Goal: Transaction & Acquisition: Purchase product/service

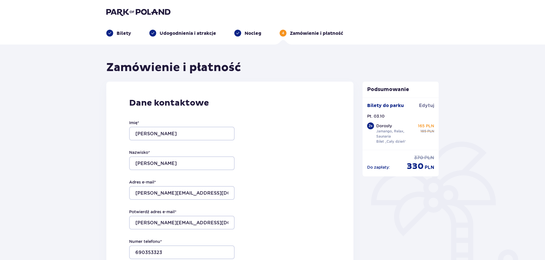
click at [343, 155] on div "Dane kontaktowe Imię * Krzysztof Nazwisko * Dudziak Adres e-mail * krzysztof.du…" at bounding box center [229, 201] width 247 height 239
click at [379, 122] on div "Bilety do parku Edytuj Pt. 03.10 2 x Dorosły Jamango, Relax, Saunaria Bilet „Ca…" at bounding box center [400, 123] width 67 height 43
click at [375, 115] on p "Pt. 03.10" at bounding box center [375, 116] width 17 height 6
click at [122, 34] on p "Bilety" at bounding box center [124, 33] width 15 height 6
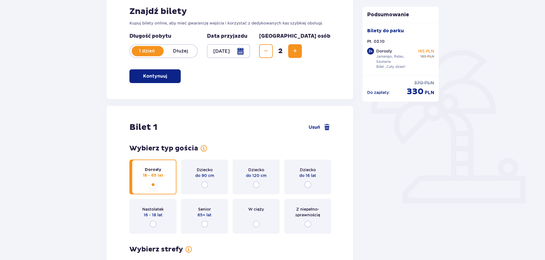
scroll to position [114, 0]
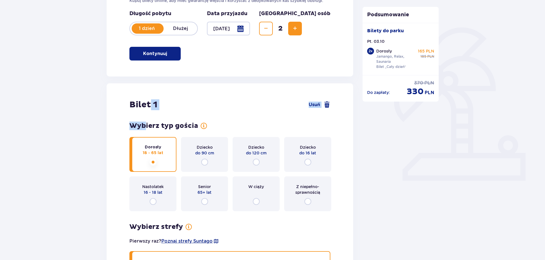
drag, startPoint x: 144, startPoint y: 111, endPoint x: 149, endPoint y: 107, distance: 6.9
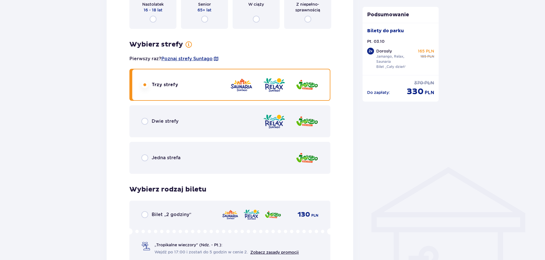
scroll to position [313, 0]
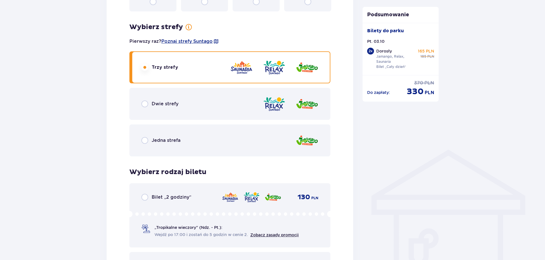
click at [192, 71] on div "Trzy strefy" at bounding box center [229, 67] width 201 height 32
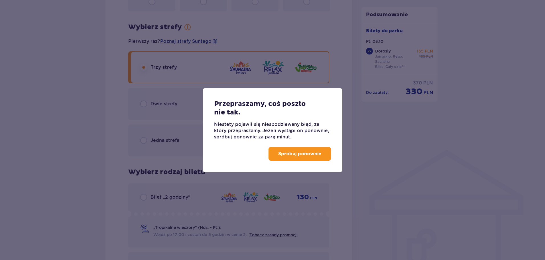
scroll to position [427, 0]
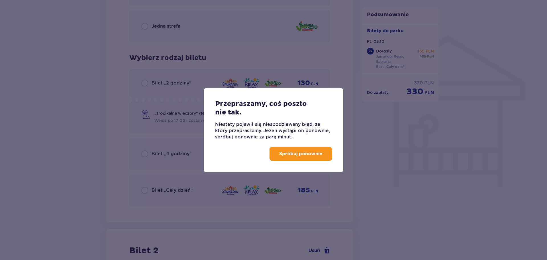
click at [78, 136] on div "Przepraszamy, coś poszło nie tak. Niestety pojawił się niespodziewany błąd, za …" at bounding box center [273, 130] width 547 height 260
click at [288, 155] on p "Spróbuj ponownie" at bounding box center [300, 153] width 43 height 6
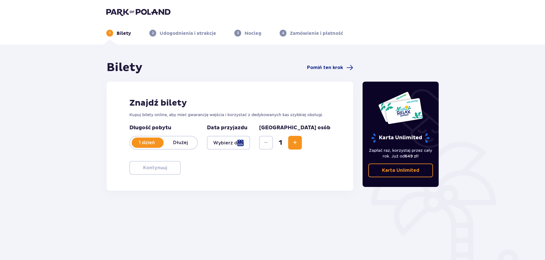
click at [250, 146] on div at bounding box center [228, 143] width 43 height 14
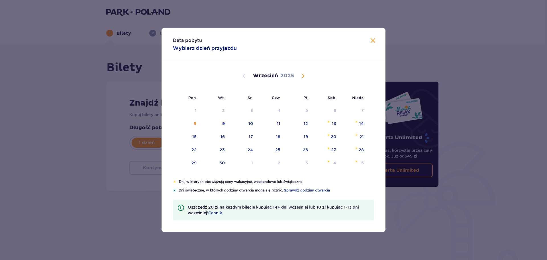
click at [303, 77] on span "Calendar" at bounding box center [303, 75] width 7 height 7
click at [307, 112] on div "3" at bounding box center [307, 110] width 3 height 6
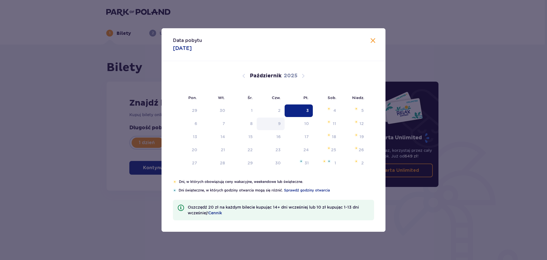
type input "[DATE]"
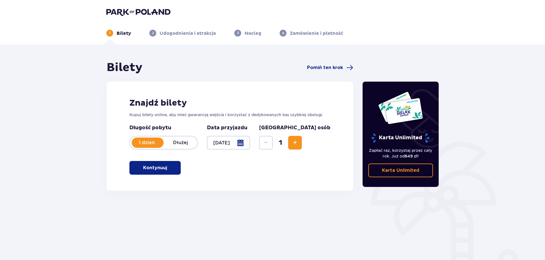
click at [302, 143] on button "Increase" at bounding box center [295, 143] width 14 height 14
click at [152, 168] on p "Kontynuuj" at bounding box center [155, 167] width 24 height 6
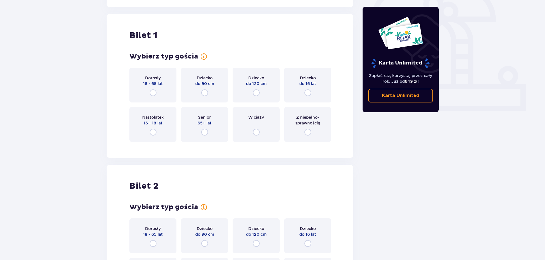
scroll to position [190, 0]
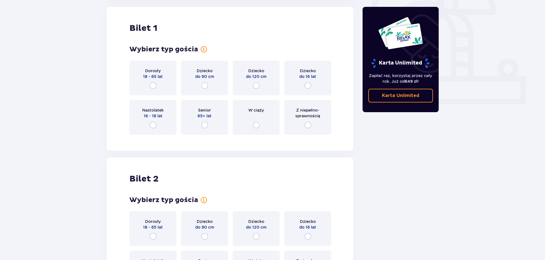
click at [156, 75] on p "18 - 65 lat" at bounding box center [153, 77] width 20 height 6
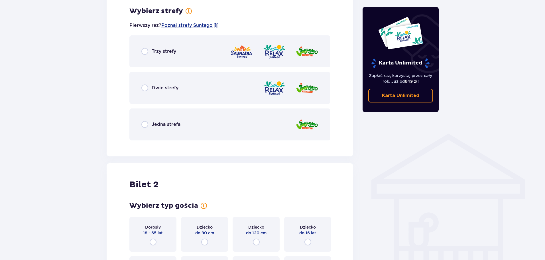
click at [164, 50] on p "Trzy strefy" at bounding box center [164, 51] width 25 height 6
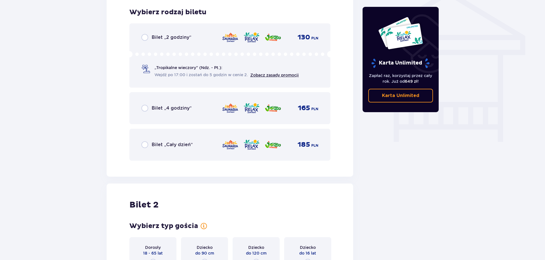
scroll to position [474, 0]
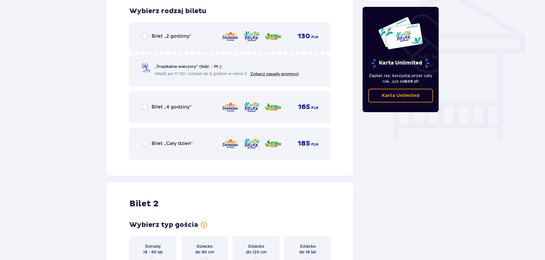
click at [173, 144] on p "Bilet „Cały dzień”" at bounding box center [172, 143] width 41 height 6
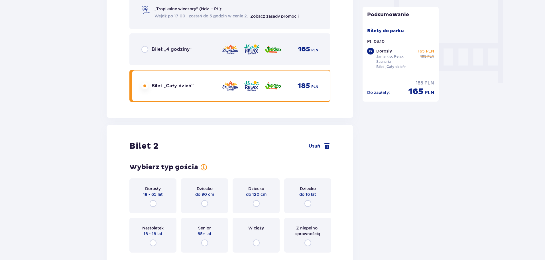
scroll to position [602, 0]
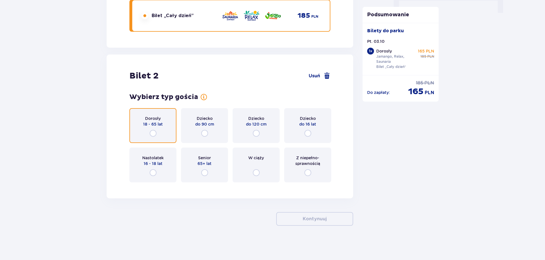
click at [151, 132] on input "radio" at bounding box center [153, 133] width 7 height 7
radio input "true"
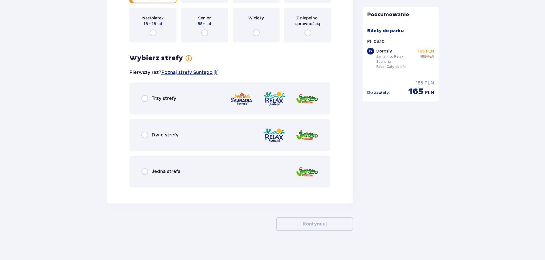
scroll to position [747, 0]
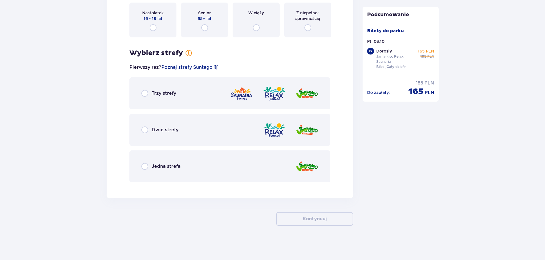
click at [164, 92] on p "Trzy strefy" at bounding box center [164, 93] width 25 height 6
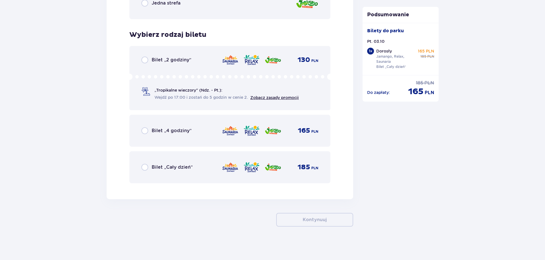
scroll to position [910, 0]
click at [171, 167] on p "Bilet „Cały dzień”" at bounding box center [172, 166] width 41 height 6
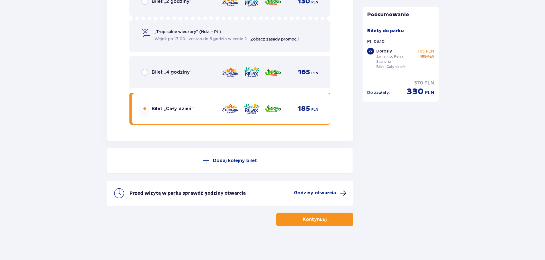
scroll to position [969, 0]
drag, startPoint x: 420, startPoint y: 55, endPoint x: 425, endPoint y: 56, distance: 5.7
click at [425, 56] on div "165 PLN 185 PLN" at bounding box center [425, 53] width 18 height 11
click at [425, 52] on p "165 PLN" at bounding box center [426, 51] width 16 height 6
click at [321, 220] on p "Kontynuuj" at bounding box center [315, 218] width 24 height 6
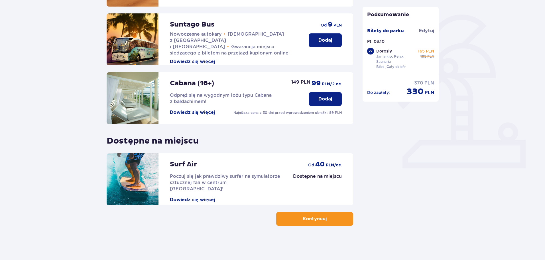
click at [330, 220] on span "button" at bounding box center [327, 218] width 7 height 7
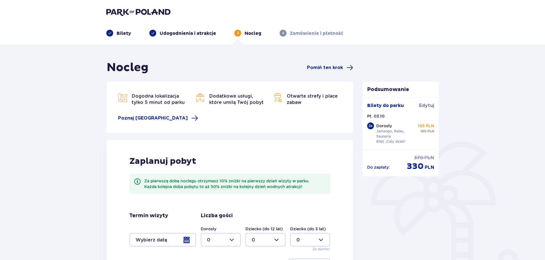
click at [336, 62] on div "Nocleg Pomiń ten krok" at bounding box center [230, 67] width 246 height 14
click at [333, 67] on span "Pomiń ten krok" at bounding box center [325, 67] width 36 height 6
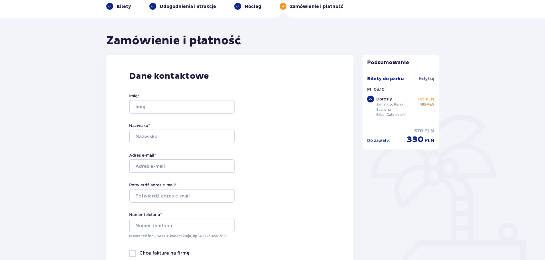
scroll to position [28, 0]
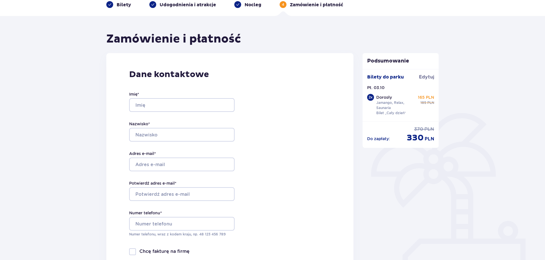
drag, startPoint x: 152, startPoint y: 89, endPoint x: 158, endPoint y: 95, distance: 8.3
click at [152, 90] on div "Imię * Nazwisko * Adres e-mail * Potwierdź adres e-mail * Numer telefonu * Nume…" at bounding box center [181, 164] width 105 height 168
click at [164, 101] on input "Imię *" at bounding box center [181, 105] width 105 height 14
type input "[PERSON_NAME]"
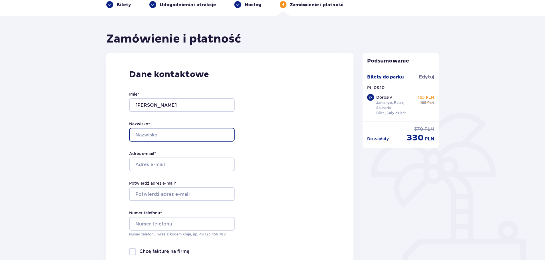
type input "[PERSON_NAME]"
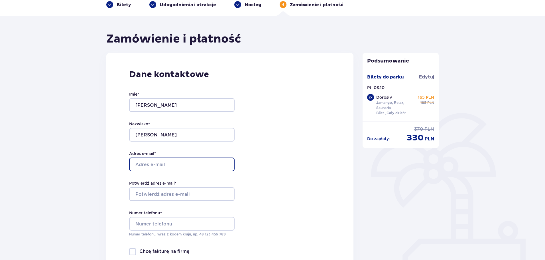
type input "[PERSON_NAME][EMAIL_ADDRESS][DOMAIN_NAME]"
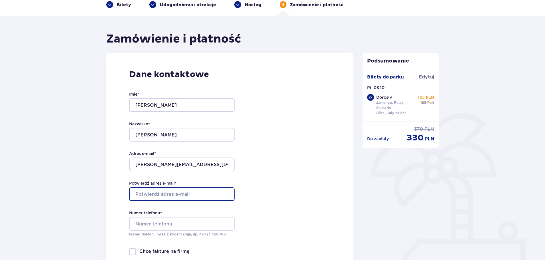
type input "[PERSON_NAME][EMAIL_ADDRESS][DOMAIN_NAME]"
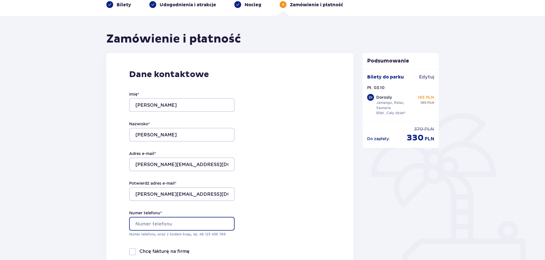
type input "690353323"
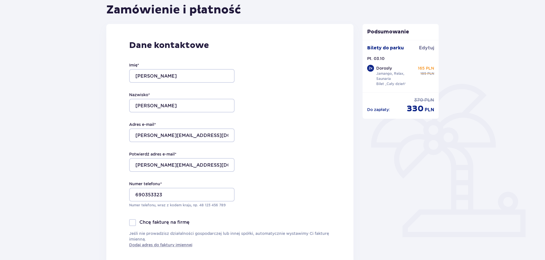
scroll to position [0, 0]
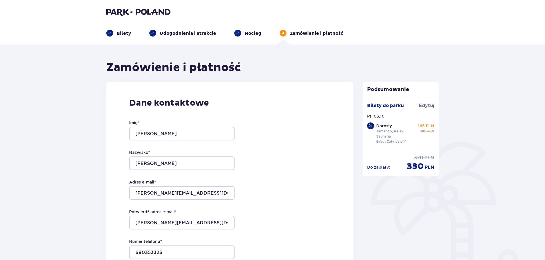
drag, startPoint x: 86, startPoint y: 161, endPoint x: 78, endPoint y: 64, distance: 97.8
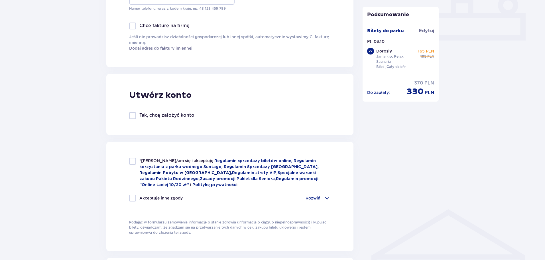
scroll to position [342, 0]
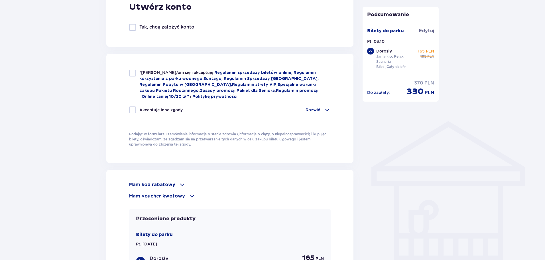
click at [131, 72] on div at bounding box center [132, 73] width 7 height 7
checkbox input "true"
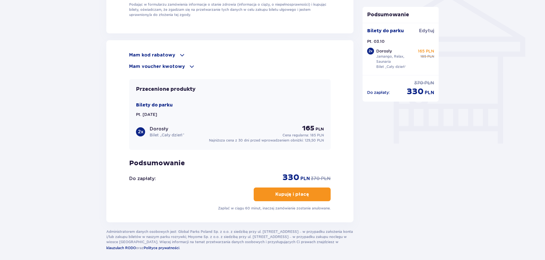
scroll to position [495, 0]
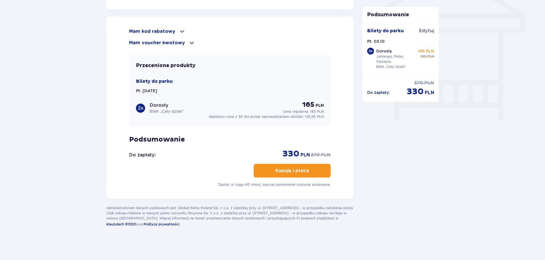
click at [319, 168] on button "Kupuję i płacę" at bounding box center [292, 171] width 77 height 14
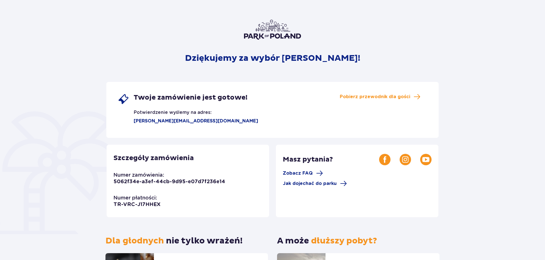
scroll to position [109, 0]
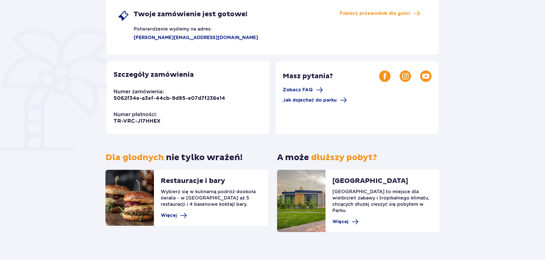
click at [225, 104] on div "Szczegóły zamówienia Numer zamówienia: 5062f34e-a3ef-44cb-9d95-e07d7f236e14 Num…" at bounding box center [188, 97] width 162 height 72
